Goal: Transaction & Acquisition: Purchase product/service

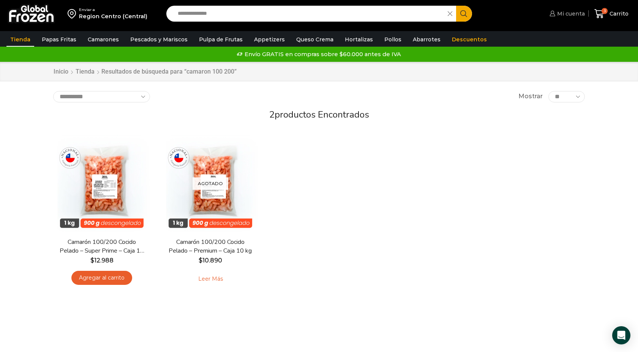
click at [569, 13] on span "Mi cuenta" at bounding box center [570, 14] width 30 height 8
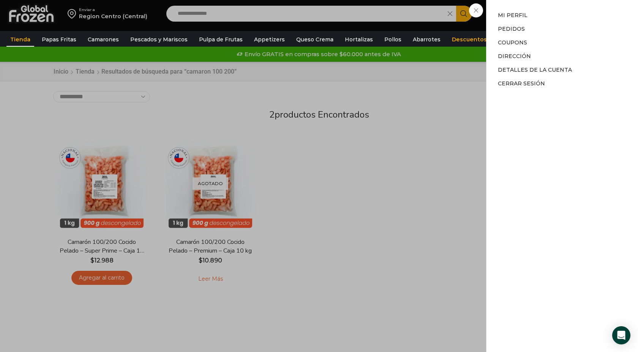
click at [547, 21] on div "Mi cuenta Mi cuenta Mi perfil Pedidos Descargas Coupons Dirección Detalles de l…" at bounding box center [565, 13] width 37 height 15
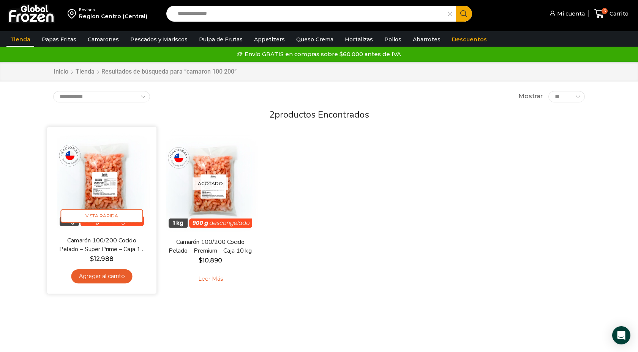
click at [89, 277] on link "Agregar al carrito" at bounding box center [101, 277] width 61 height 14
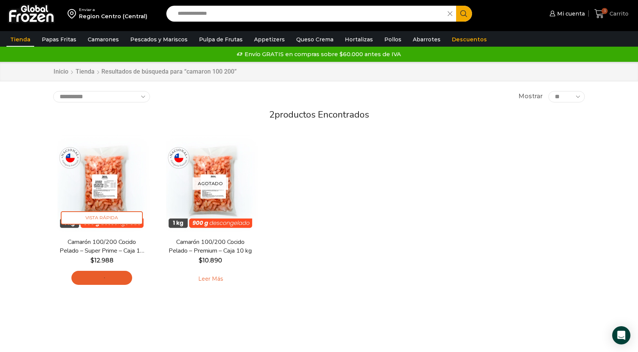
click at [596, 16] on icon at bounding box center [599, 14] width 10 height 10
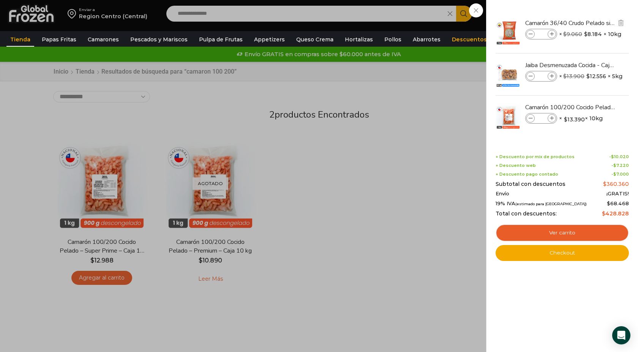
click at [509, 33] on img at bounding box center [508, 32] width 27 height 27
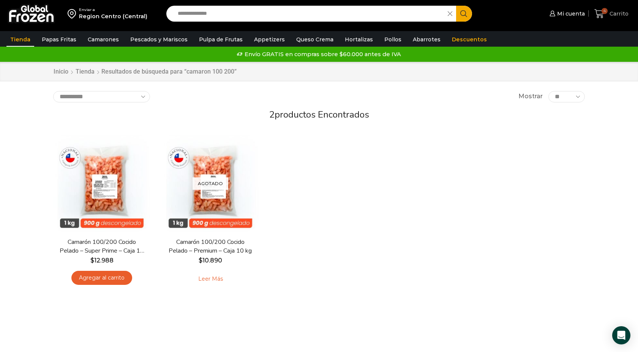
click at [599, 16] on icon at bounding box center [599, 14] width 10 height 10
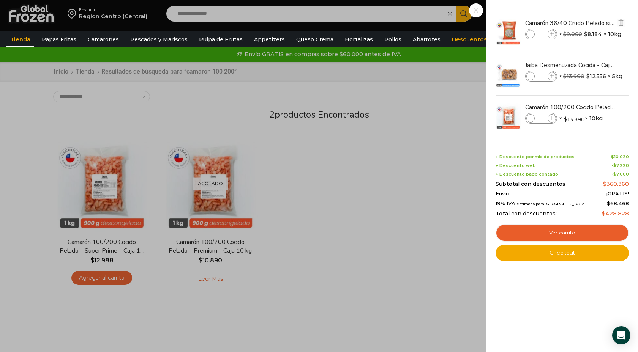
click at [622, 22] on img "Eliminar Camarón 36/40 Crudo Pelado sin Vena - Silver - Caja 10 kg del carrito" at bounding box center [620, 22] width 7 height 7
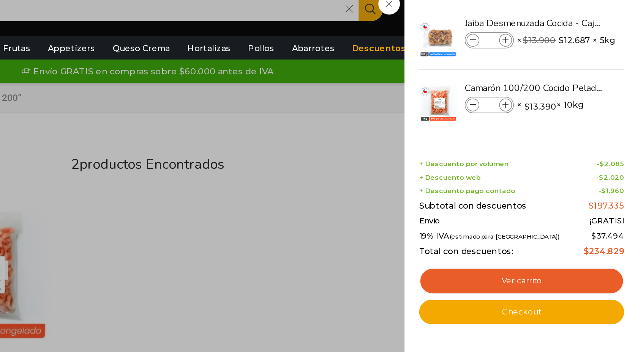
click at [579, 97] on div "Jaiba Desmenuzada Cocida - Caja 5 kg Jaiba Desmenuzada Cocida - Caja 5 kg canti…" at bounding box center [562, 56] width 131 height 90
click at [592, 23] on div "2 Carrito 2 2 Shopping Cart *" at bounding box center [611, 14] width 38 height 18
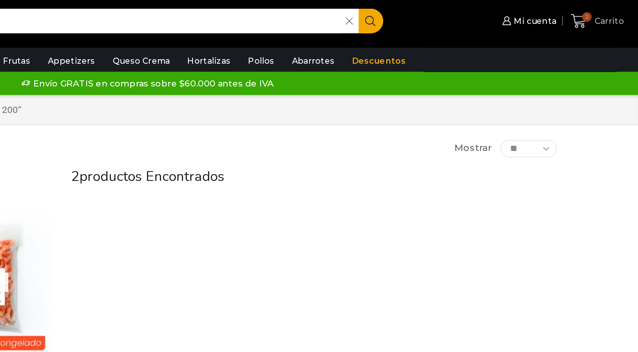
click at [604, 13] on span "2" at bounding box center [604, 11] width 6 height 6
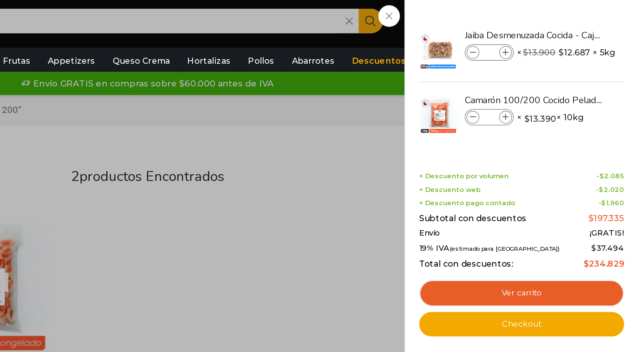
click at [592, 23] on div "2 Carrito 2 2 Shopping Cart *" at bounding box center [611, 14] width 38 height 18
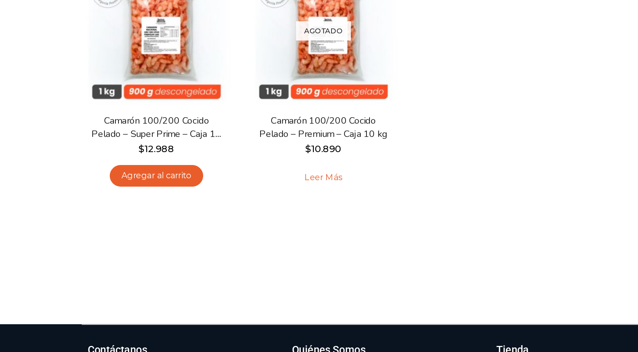
scroll to position [44, 0]
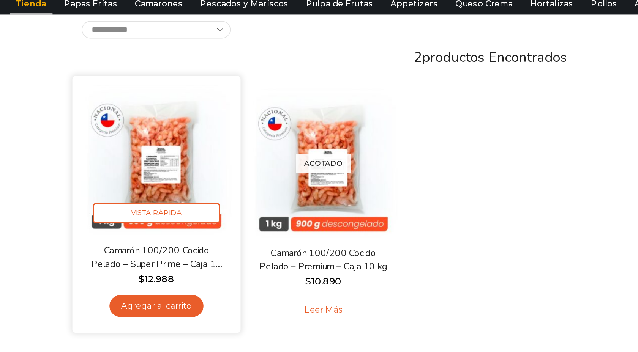
click at [99, 156] on img at bounding box center [102, 141] width 98 height 98
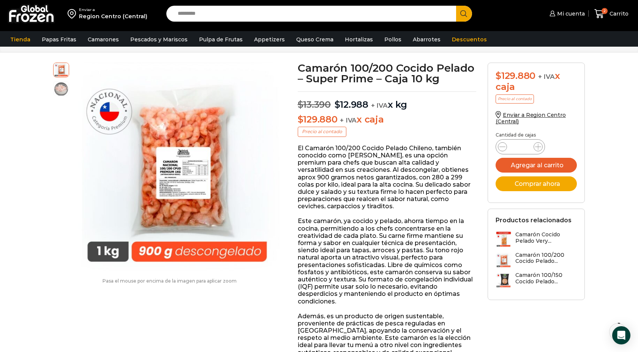
scroll to position [30, 0]
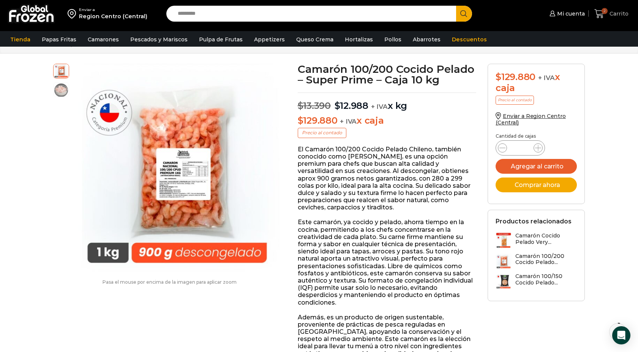
click at [602, 9] on icon at bounding box center [599, 14] width 10 height 10
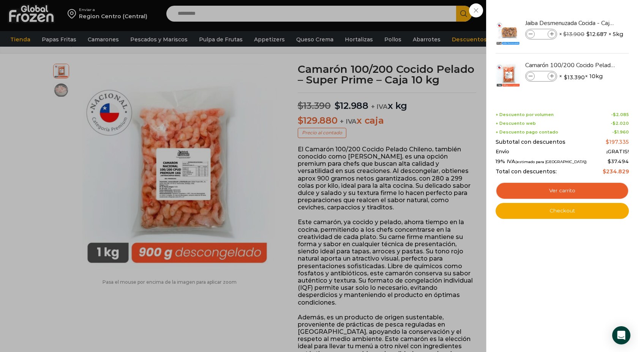
click at [592, 23] on div "2 Carrito 2 2 Shopping Cart * $" at bounding box center [611, 14] width 38 height 18
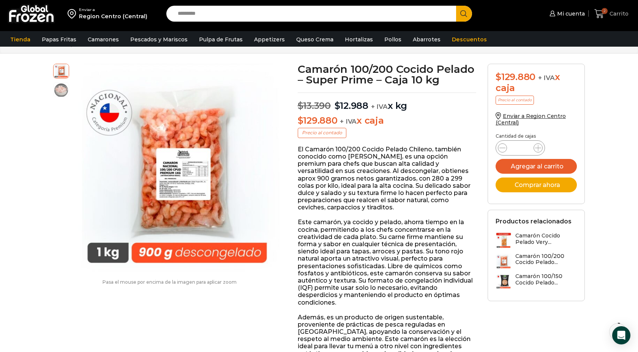
click at [601, 14] on icon at bounding box center [599, 13] width 10 height 9
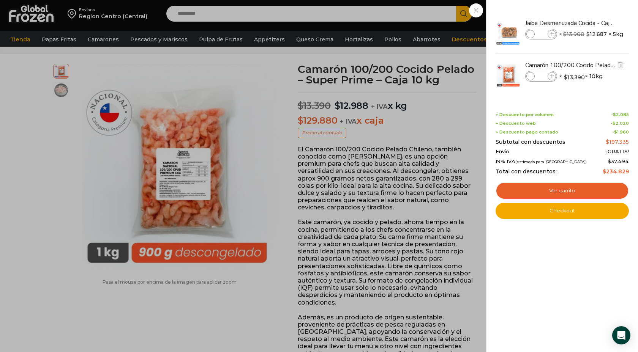
click at [530, 79] on span at bounding box center [530, 76] width 8 height 8
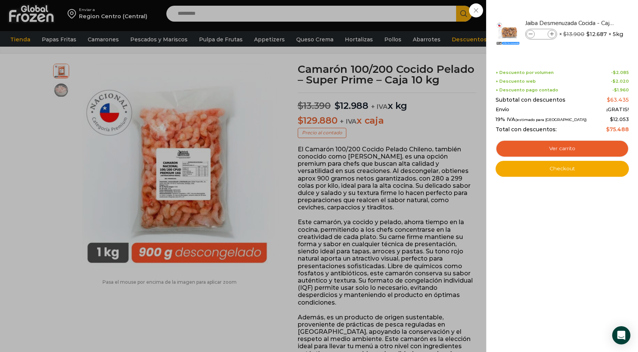
click at [592, 23] on div "1 Carrito 1 1 Shopping Cart *" at bounding box center [611, 14] width 38 height 18
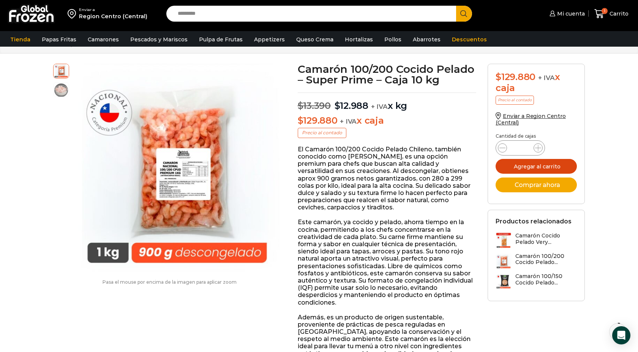
click at [518, 168] on button "Agregar al carrito" at bounding box center [535, 166] width 81 height 15
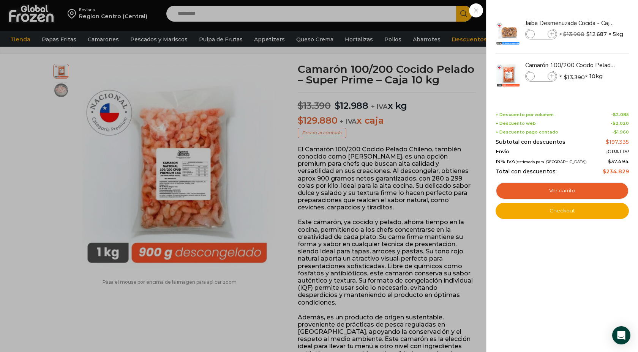
click at [592, 23] on div "2 Carrito 2 2 Shopping Cart *" at bounding box center [611, 14] width 38 height 18
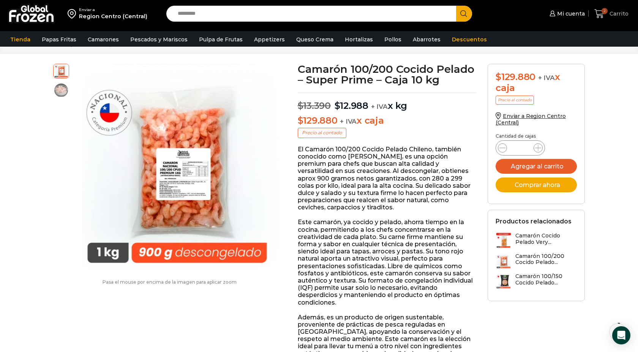
click at [600, 17] on icon at bounding box center [599, 14] width 10 height 10
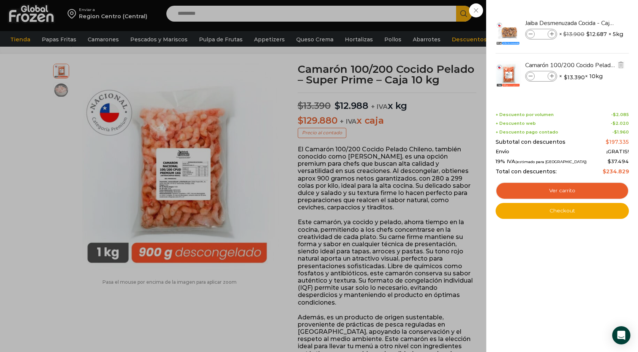
click at [531, 74] on icon at bounding box center [530, 76] width 4 height 4
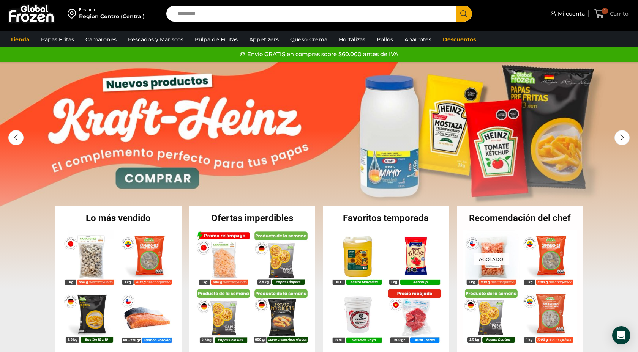
click at [601, 13] on icon at bounding box center [599, 14] width 10 height 10
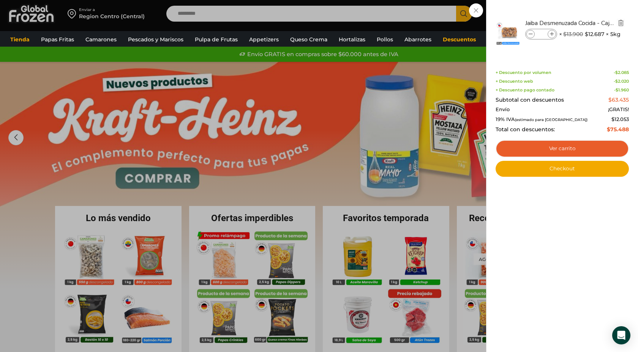
click at [622, 21] on img "Eliminar Jaiba Desmenuzada Cocida - Caja 5 kg del carrito" at bounding box center [620, 22] width 7 height 7
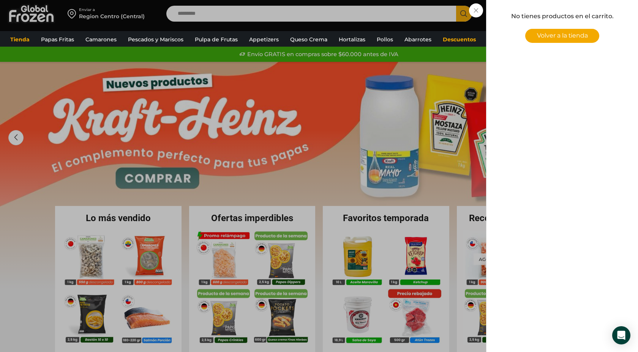
click at [592, 16] on div "0 Carrito 0 0 Shopping Cart No tienes productos en el carrito. Volver a la tien…" at bounding box center [611, 14] width 38 height 18
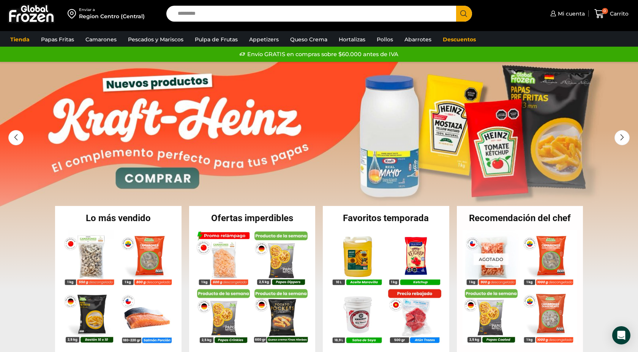
click at [186, 16] on input "Search input" at bounding box center [313, 14] width 278 height 16
type input "*****"
click at [569, 12] on span "Mi cuenta" at bounding box center [570, 14] width 29 height 8
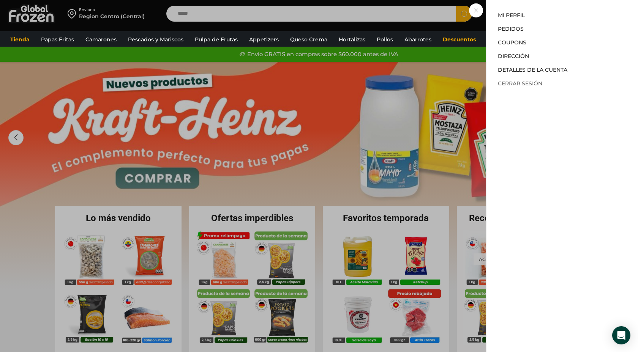
click at [514, 83] on link "Cerrar sesión" at bounding box center [520, 83] width 44 height 7
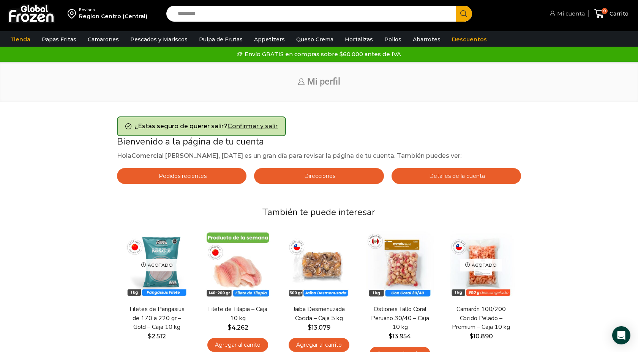
click at [568, 10] on span "Mi cuenta" at bounding box center [570, 14] width 30 height 8
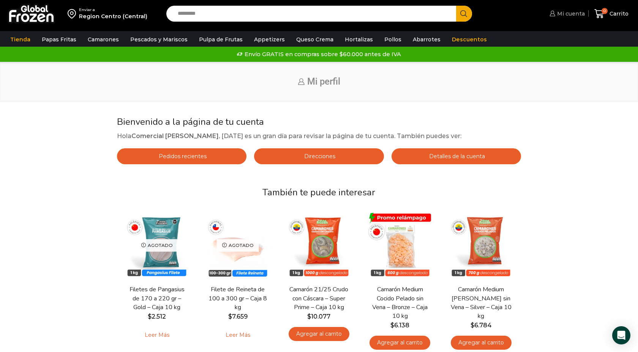
click at [568, 13] on span "Mi cuenta" at bounding box center [570, 14] width 30 height 8
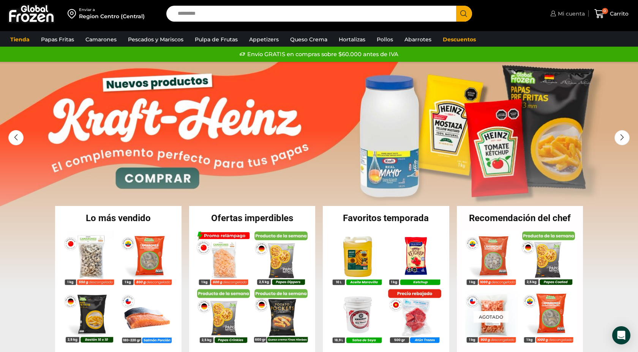
click at [568, 15] on span "Mi cuenta" at bounding box center [570, 14] width 29 height 8
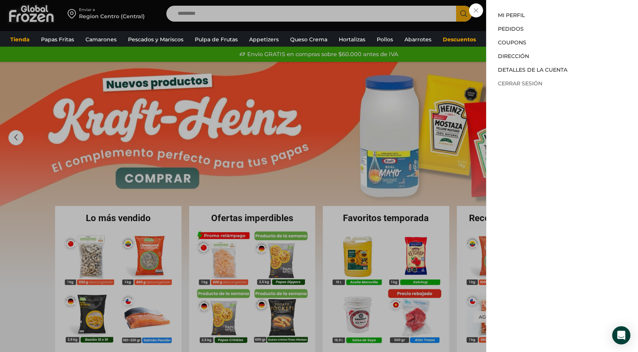
click at [521, 82] on link "Cerrar sesión" at bounding box center [520, 83] width 44 height 7
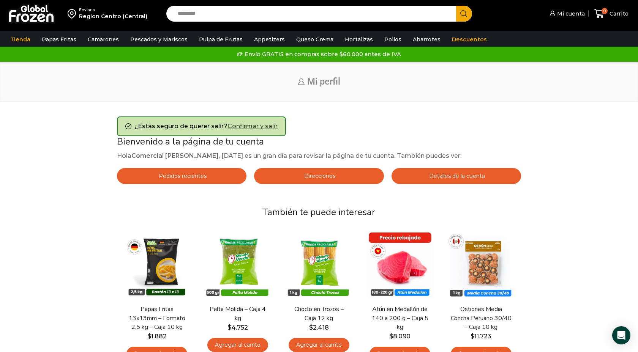
click at [252, 128] on link "Confirmar y salir" at bounding box center [252, 126] width 50 height 7
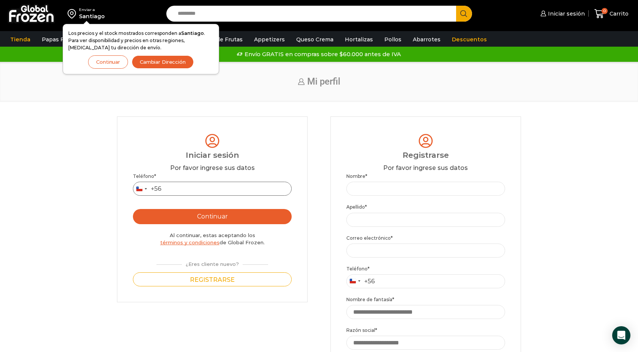
click at [189, 189] on input "Teléfono *" at bounding box center [212, 189] width 158 height 14
type input "*********"
click at [204, 216] on button "Continuar" at bounding box center [212, 216] width 158 height 15
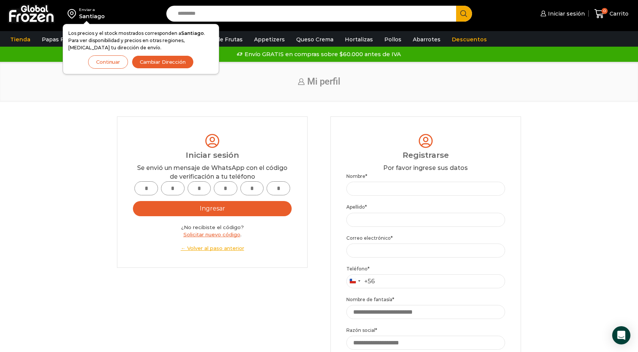
click at [149, 190] on input "text" at bounding box center [146, 188] width 24 height 14
type input "*"
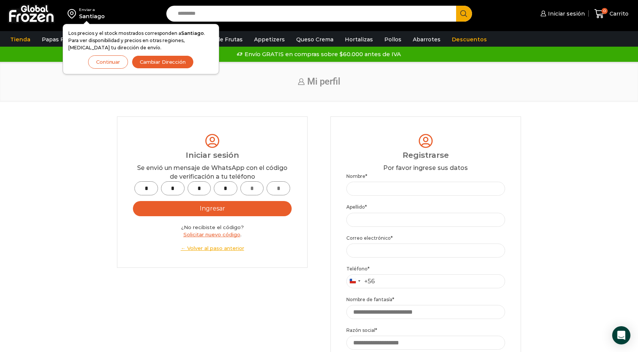
type input "*"
click at [209, 213] on button "Ingresar" at bounding box center [212, 208] width 158 height 15
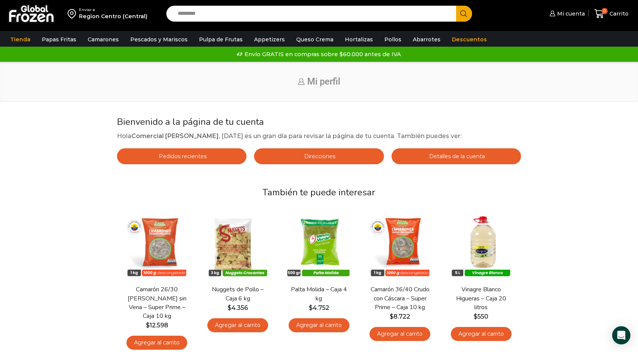
click at [189, 15] on input "Search input" at bounding box center [313, 14] width 278 height 16
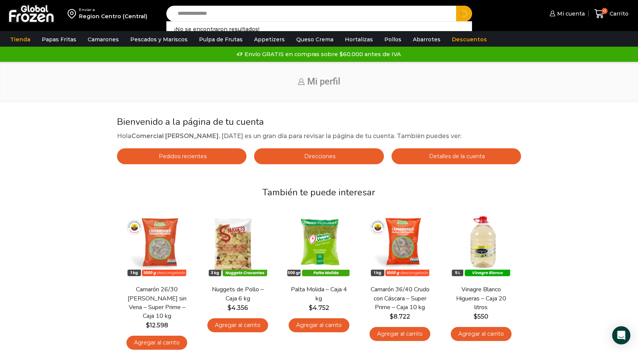
type input "**********"
click at [456, 6] on button "Search" at bounding box center [464, 14] width 16 height 16
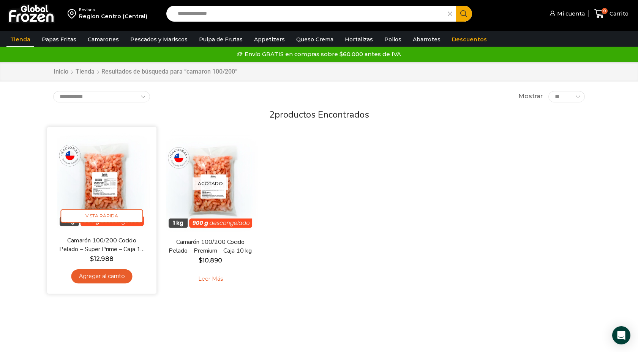
click at [104, 189] on img at bounding box center [102, 182] width 98 height 98
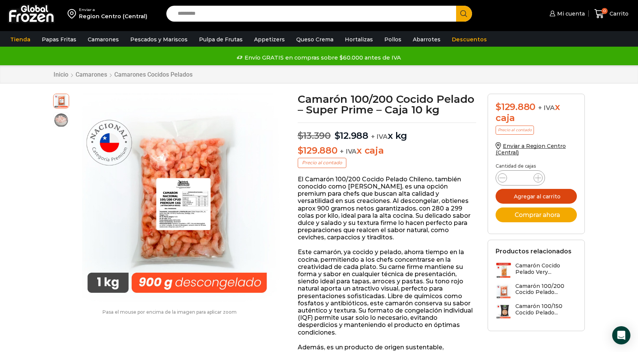
click at [534, 194] on button "Agregar al carrito" at bounding box center [535, 196] width 81 height 15
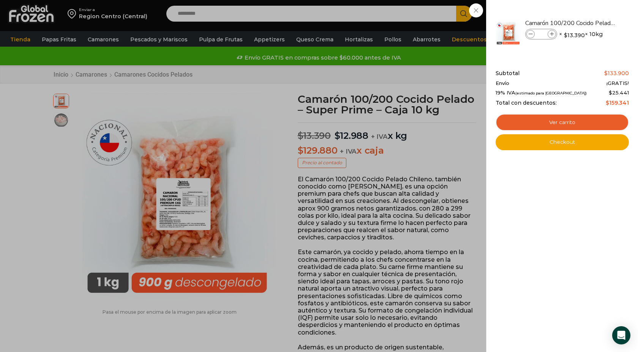
click at [592, 16] on div "1 Carrito 1 1 Shopping Cart *" at bounding box center [611, 14] width 38 height 18
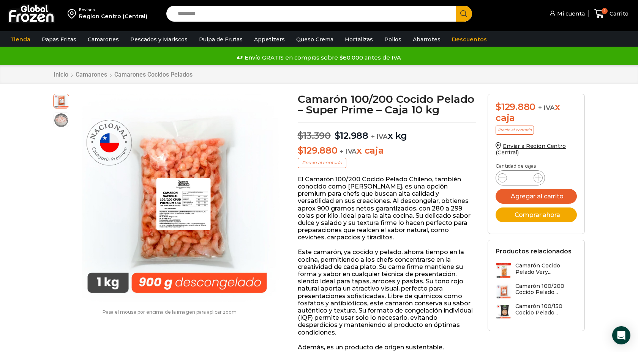
click at [201, 16] on input "Search input" at bounding box center [313, 14] width 278 height 16
type input "*****"
click at [456, 6] on button "Search" at bounding box center [464, 14] width 16 height 16
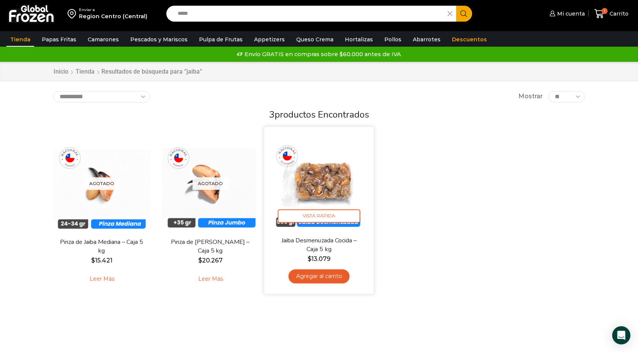
click at [320, 194] on img at bounding box center [319, 182] width 98 height 98
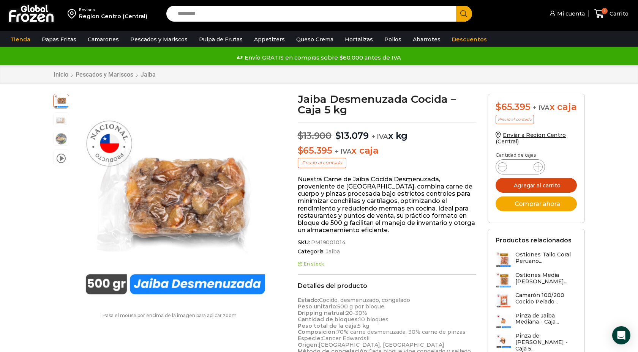
click at [514, 193] on button "Agregar al carrito" at bounding box center [535, 185] width 81 height 15
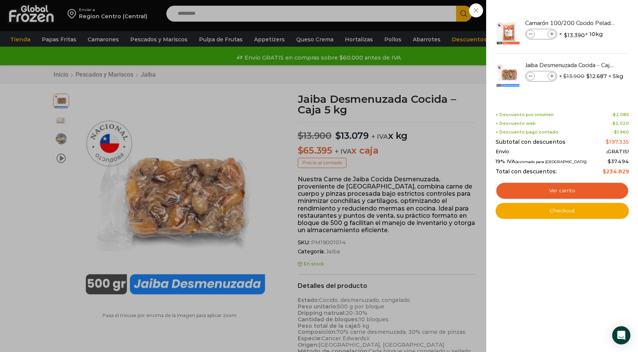
click at [592, 14] on div "2 Carrito 2 2 Shopping Cart *" at bounding box center [611, 14] width 38 height 18
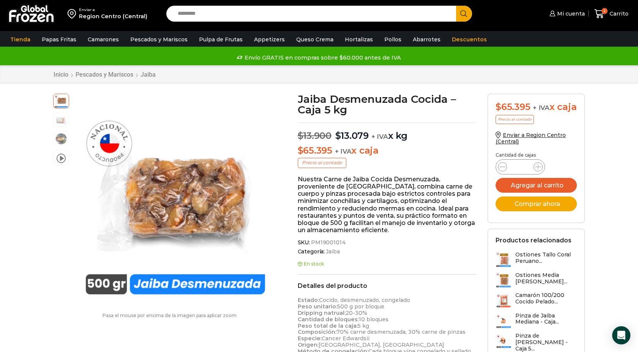
click at [277, 14] on input "Search input" at bounding box center [313, 14] width 278 height 16
click at [456, 6] on button "Search" at bounding box center [464, 14] width 16 height 16
click at [194, 14] on input "********" at bounding box center [313, 14] width 278 height 16
click at [456, 6] on button "Search" at bounding box center [464, 14] width 16 height 16
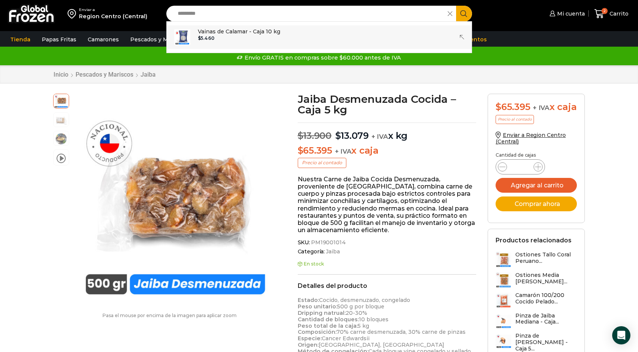
click at [229, 33] on p "Vainas de Calamar - Caja 10 kg" at bounding box center [239, 31] width 82 height 8
type input "**********"
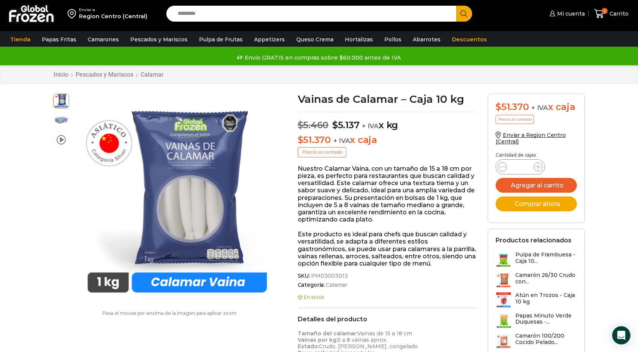
click at [191, 14] on input "Search input" at bounding box center [313, 14] width 278 height 16
type input "*******"
click at [456, 6] on button "Search" at bounding box center [464, 14] width 16 height 16
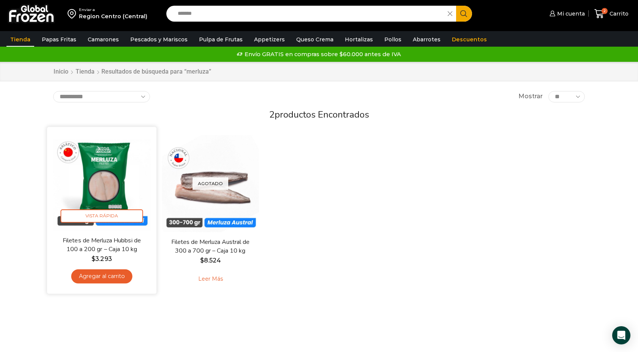
click at [97, 279] on link "Agregar al carrito" at bounding box center [101, 277] width 61 height 14
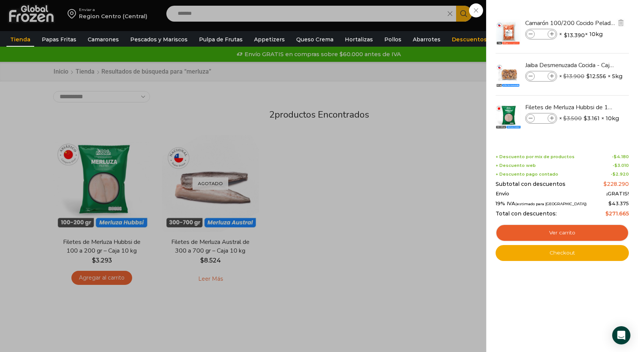
click at [530, 34] on icon at bounding box center [530, 34] width 4 height 4
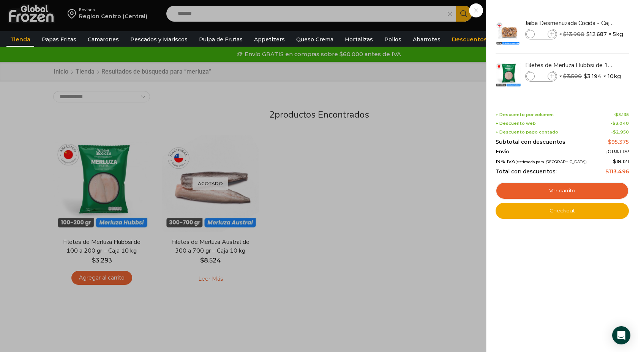
click at [592, 7] on div "2 [GEOGRAPHIC_DATA] 2 2 Shopping Cart *" at bounding box center [611, 14] width 38 height 18
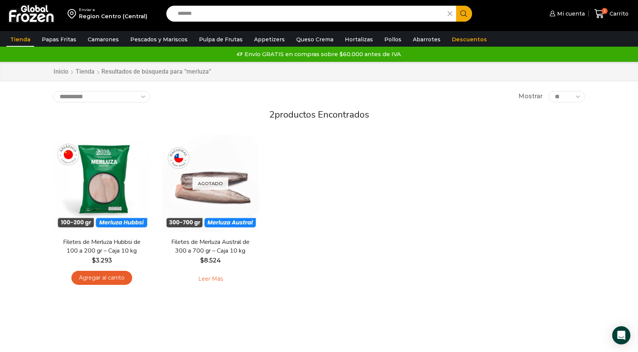
click at [200, 16] on input "*******" at bounding box center [309, 14] width 270 height 16
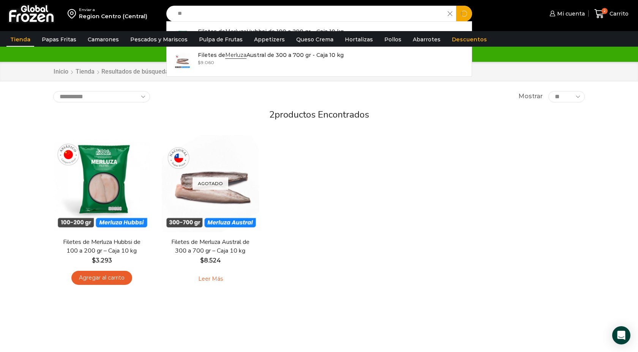
type input "*"
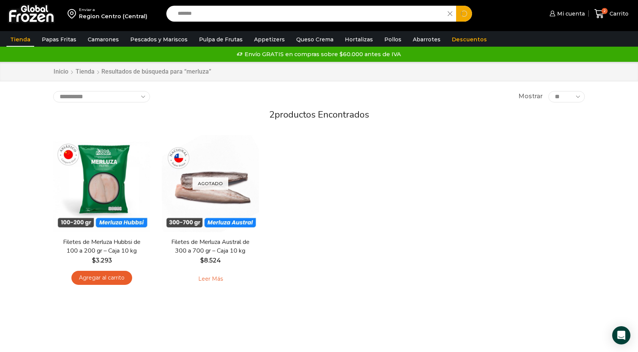
type input "*******"
click at [456, 6] on button "Search" at bounding box center [464, 14] width 16 height 16
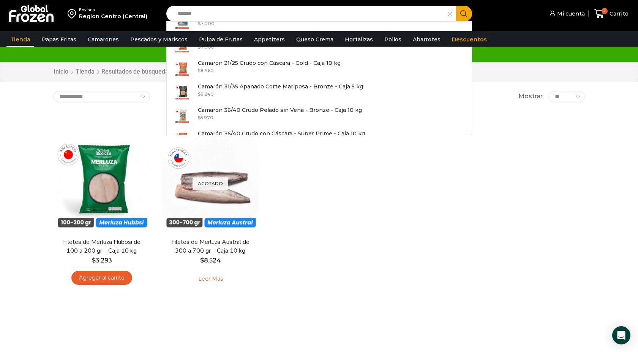
scroll to position [492, 0]
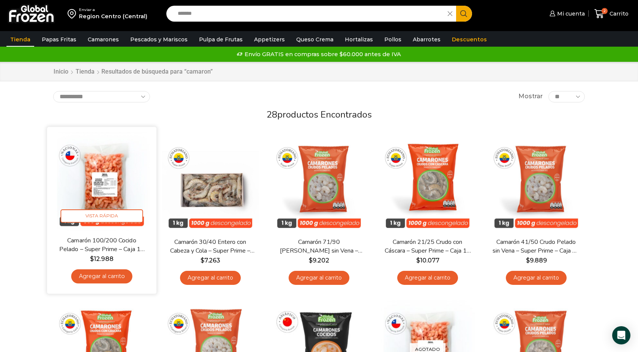
click at [108, 279] on link "Agregar al carrito" at bounding box center [101, 277] width 61 height 14
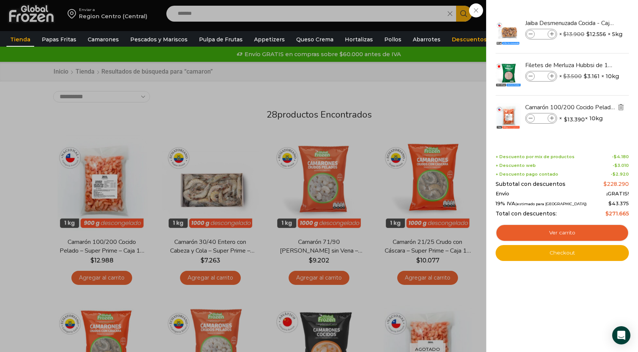
click at [623, 104] on img "Eliminar Camarón 100/200 Cocido Pelado - Super Prime - Caja 10 kg del carrito" at bounding box center [620, 107] width 7 height 7
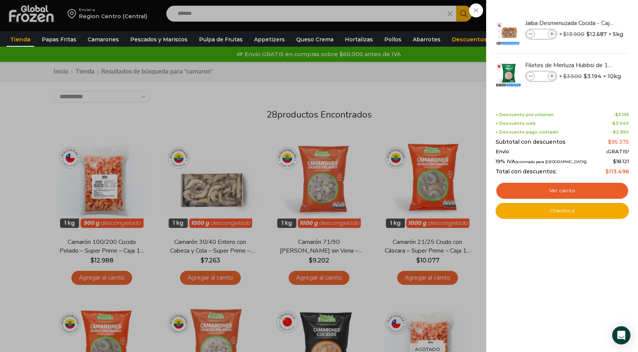
click at [592, 23] on div "2 Carrito 2 2 Shopping Cart *" at bounding box center [611, 14] width 38 height 18
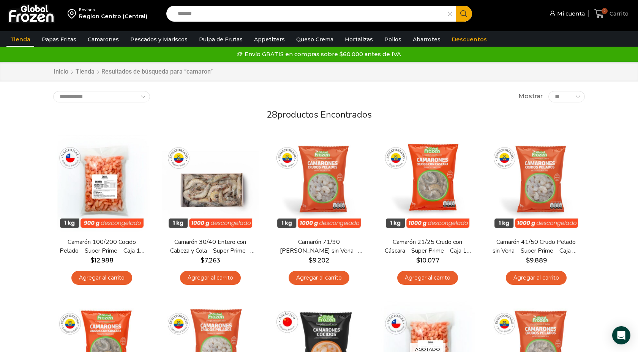
click at [600, 14] on icon at bounding box center [599, 13] width 10 height 9
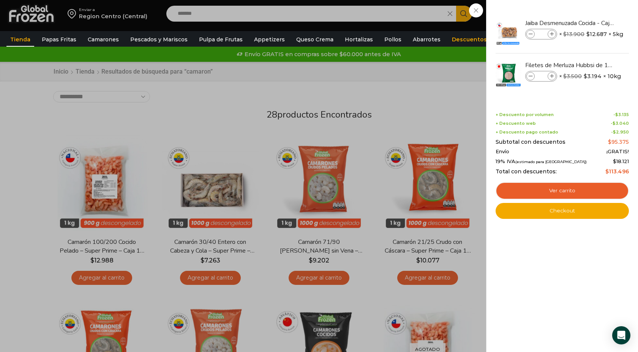
click at [592, 23] on div "2 Carrito 2 2 Shopping Cart *" at bounding box center [611, 14] width 38 height 18
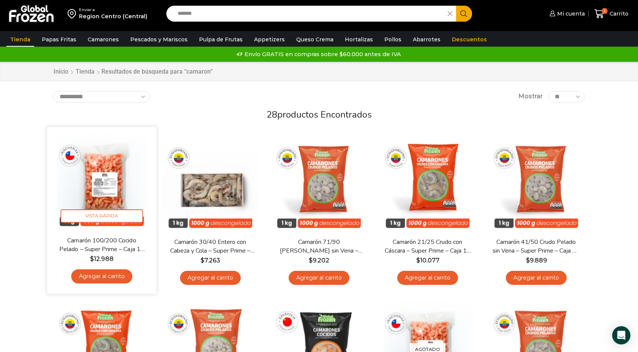
click at [98, 278] on link "Agregar al carrito" at bounding box center [101, 277] width 61 height 14
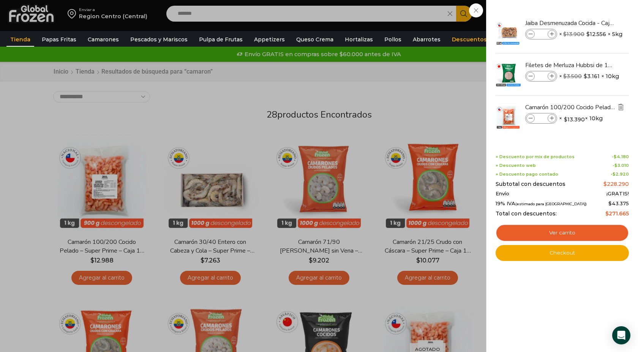
click at [622, 109] on img "Eliminar Camarón 100/200 Cocido Pelado - Super Prime - Caja 10 kg del carrito" at bounding box center [620, 107] width 7 height 7
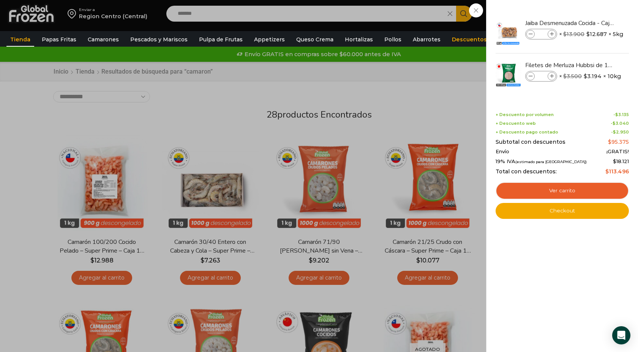
click at [592, 23] on div "2 Carrito 2 2 Shopping Cart" at bounding box center [611, 14] width 38 height 18
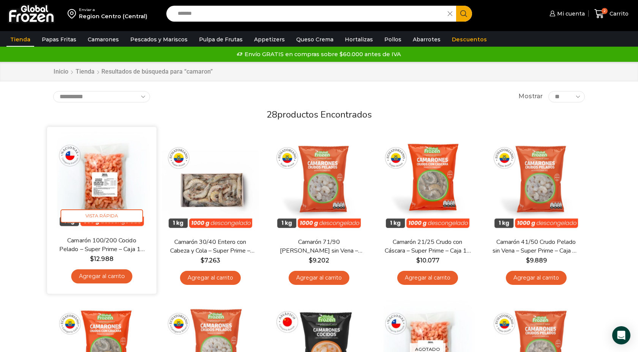
click at [107, 281] on link "Agregar al carrito" at bounding box center [101, 277] width 61 height 14
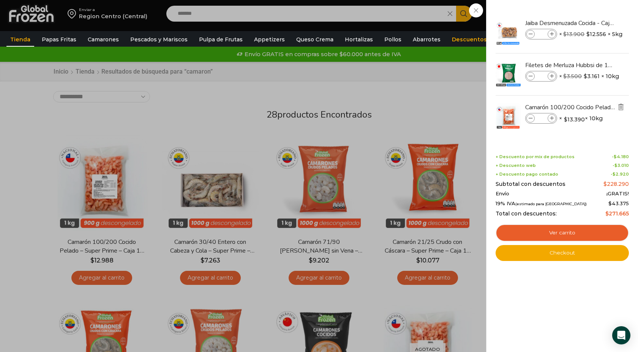
click at [619, 109] on img "Eliminar Camarón 100/200 Cocido Pelado - Super Prime - Caja 10 kg del carrito" at bounding box center [620, 107] width 7 height 7
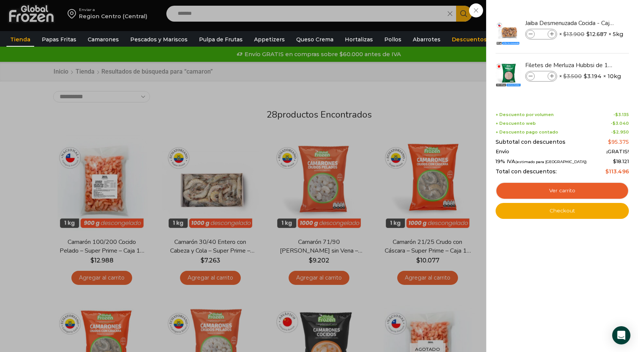
click at [592, 23] on div "2 Carrito 2 2 Shopping Cart" at bounding box center [611, 14] width 38 height 18
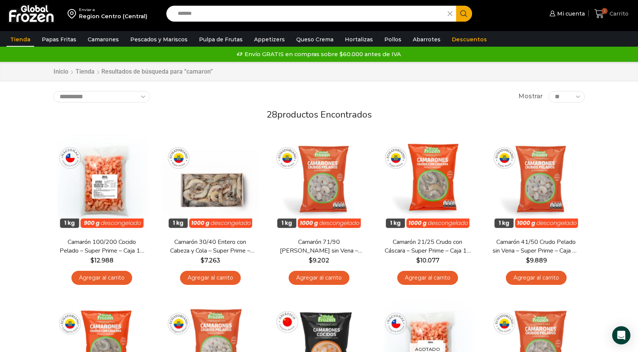
click at [615, 14] on span "Carrito" at bounding box center [617, 14] width 21 height 8
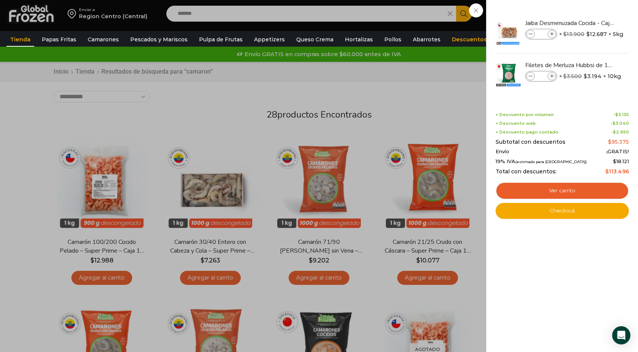
click at [592, 23] on div "2 Carrito 2 2 Shopping Cart" at bounding box center [611, 14] width 38 height 18
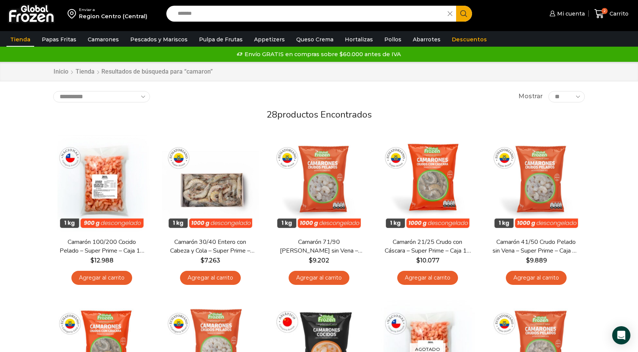
click at [93, 281] on link "Agregar al carrito" at bounding box center [101, 278] width 61 height 14
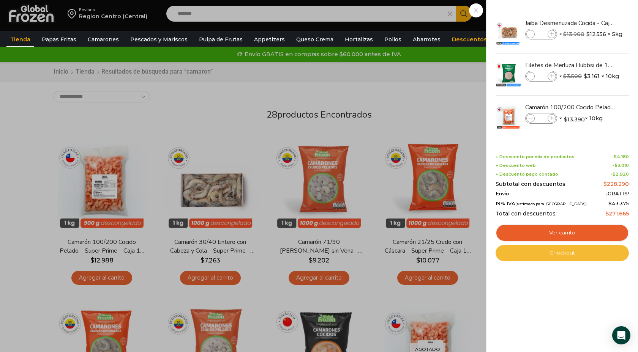
click at [541, 249] on link "Checkout" at bounding box center [561, 253] width 133 height 16
click at [576, 255] on link "Checkout" at bounding box center [561, 253] width 133 height 16
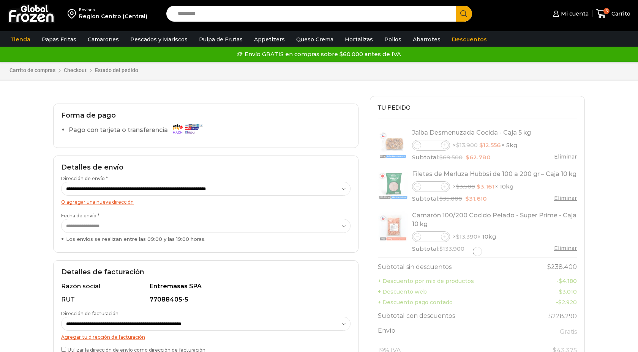
select select "*"
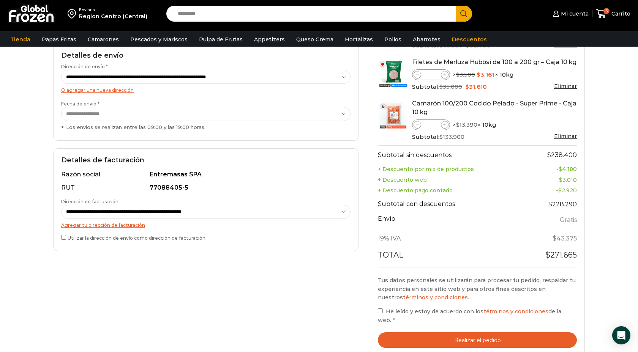
scroll to position [118, 0]
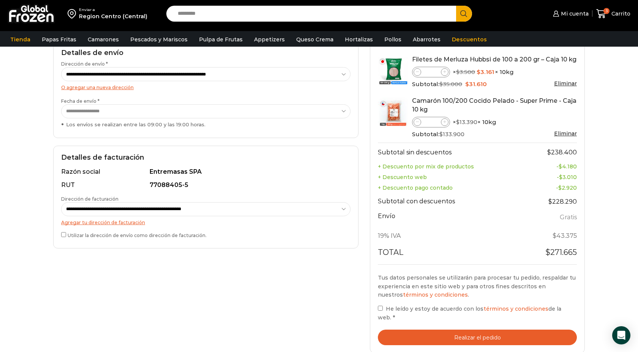
click at [237, 210] on select "**********" at bounding box center [205, 209] width 289 height 14
select select "*"
click at [61, 202] on select "**********" at bounding box center [205, 209] width 289 height 14
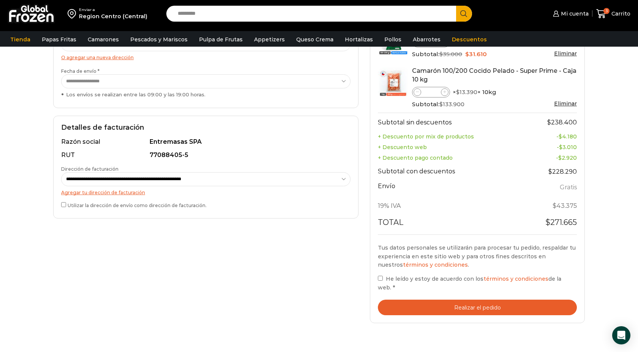
scroll to position [150, 0]
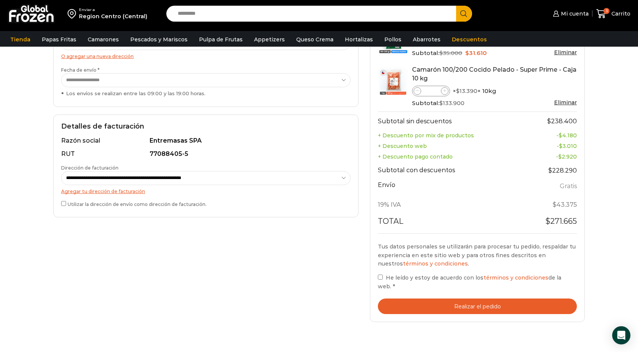
click at [492, 301] on button "Realizar el pedido" at bounding box center [477, 307] width 199 height 16
